Goal: Check status

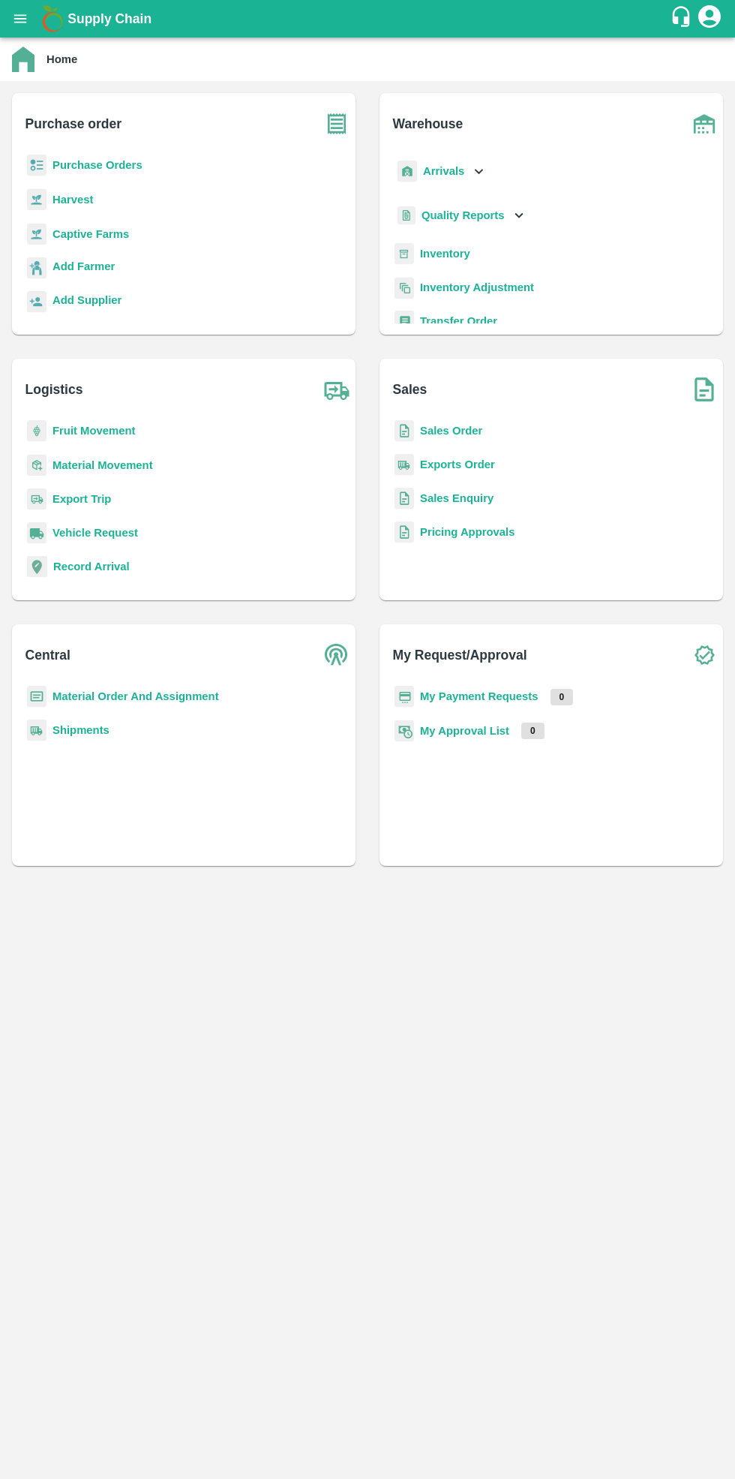
click at [94, 171] on b "Purchase Orders" at bounding box center [98, 165] width 90 height 12
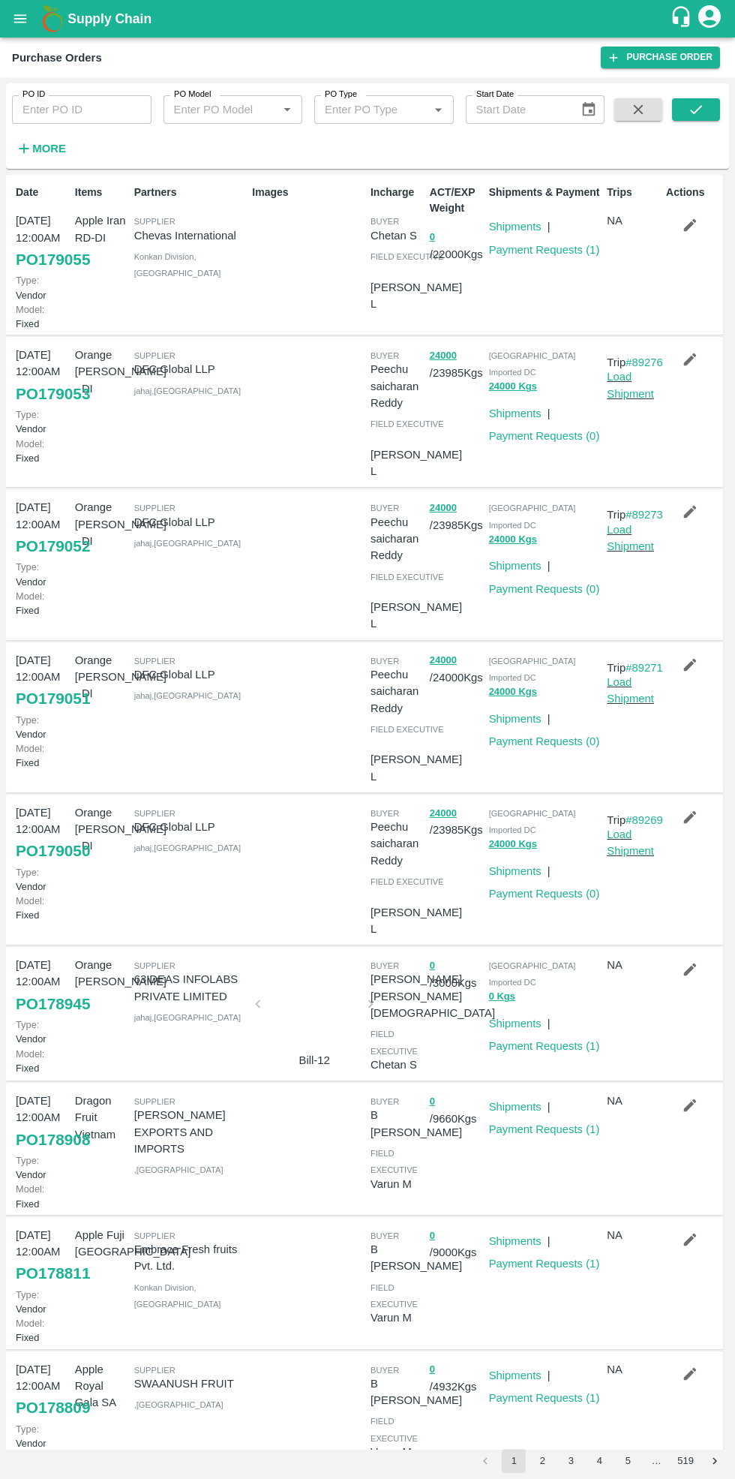
click at [521, 1040] on link "Payment Requests ( 1 )" at bounding box center [544, 1046] width 111 height 12
